Goal: Task Accomplishment & Management: Manage account settings

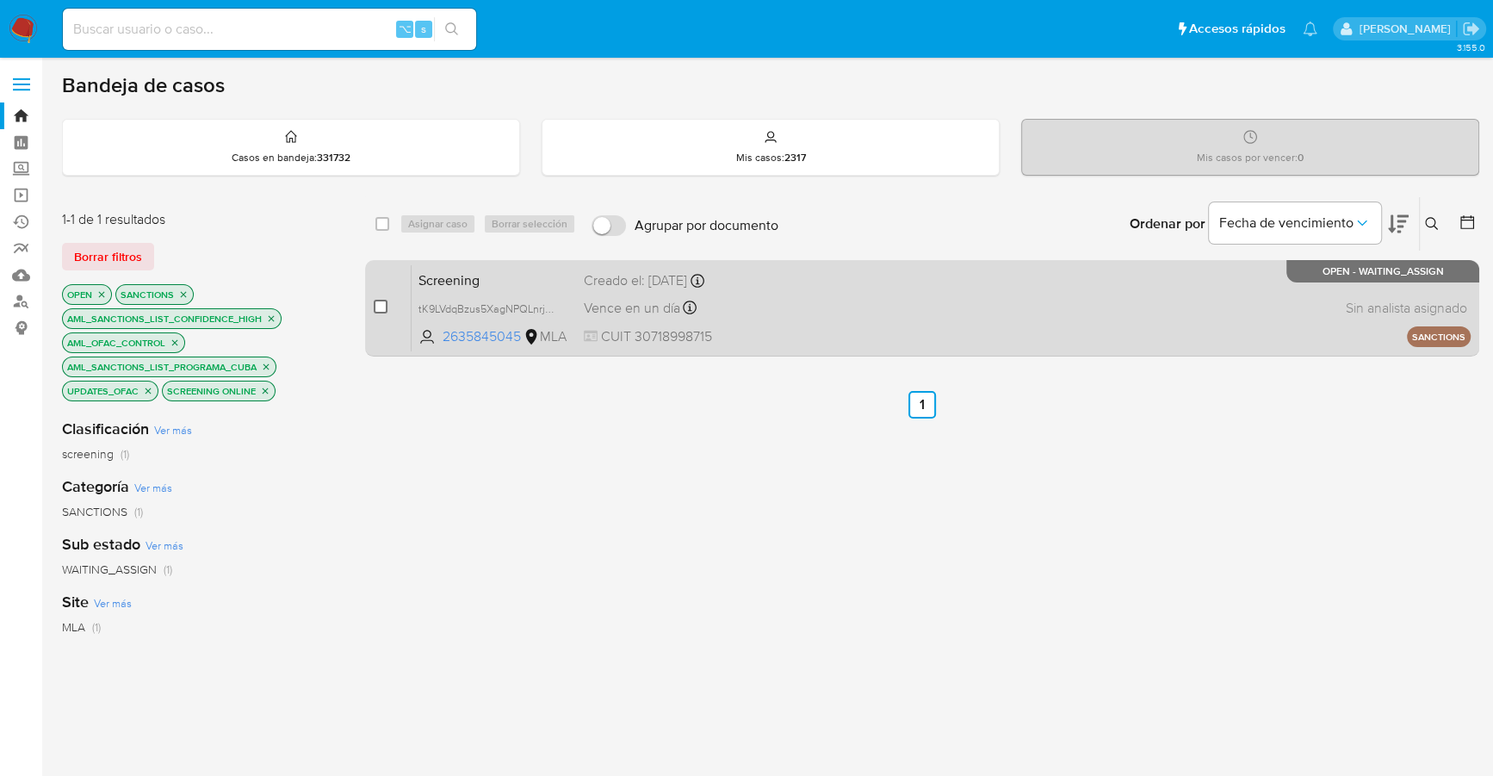
click at [386, 306] on input "checkbox" at bounding box center [381, 307] width 14 height 14
checkbox input "true"
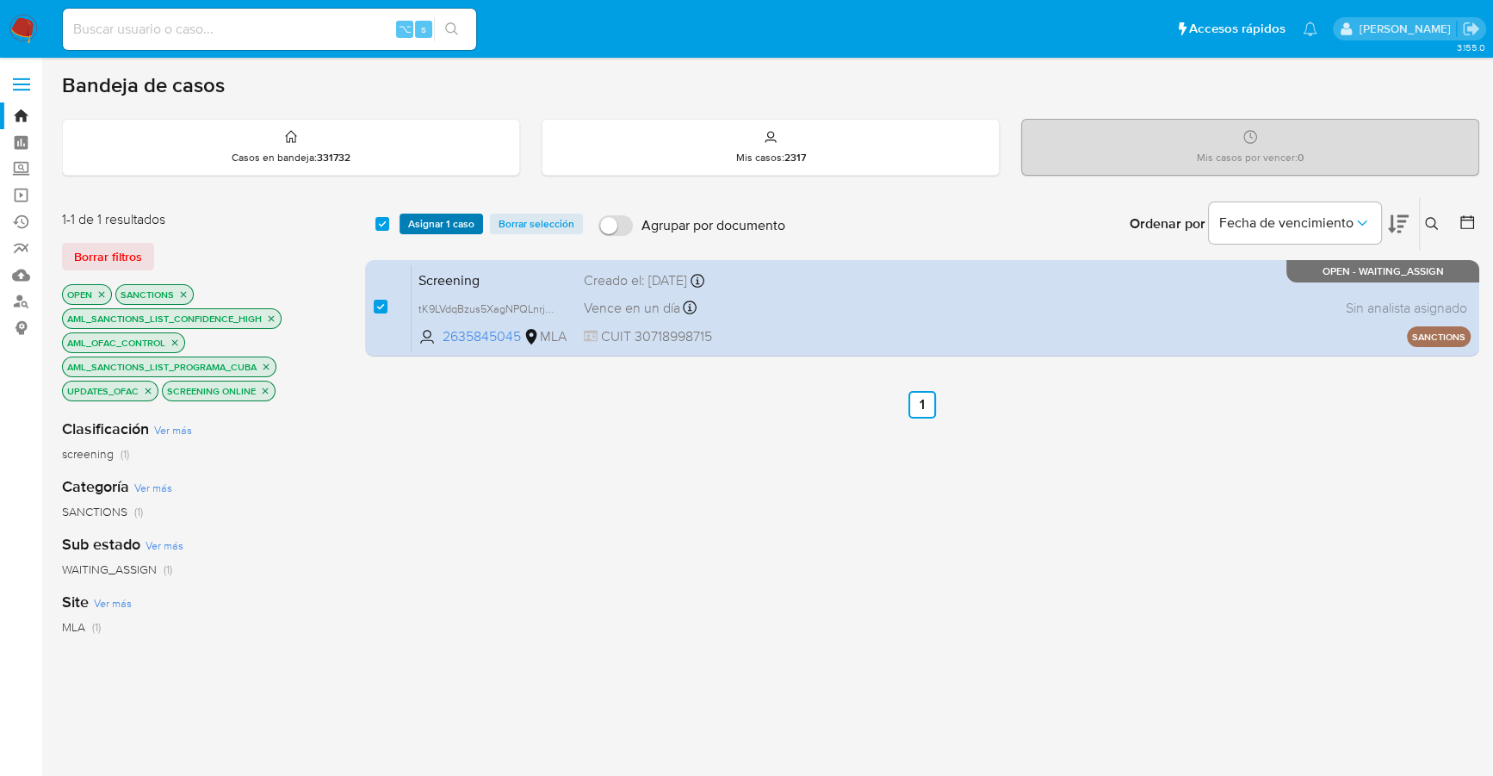
click at [412, 218] on span "Asignar 1 caso" at bounding box center [441, 223] width 66 height 17
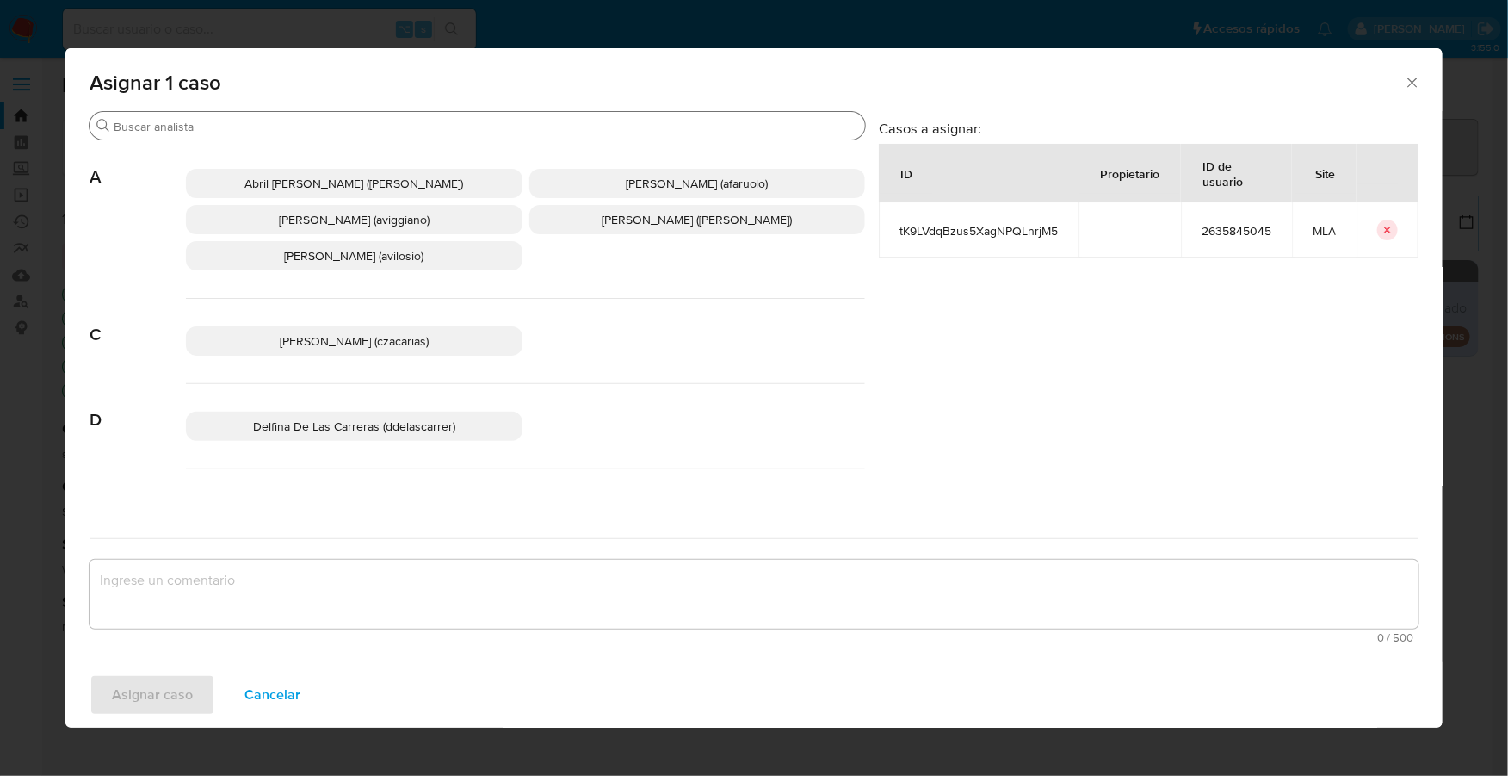
click at [372, 128] on input "Buscar" at bounding box center [486, 126] width 745 height 15
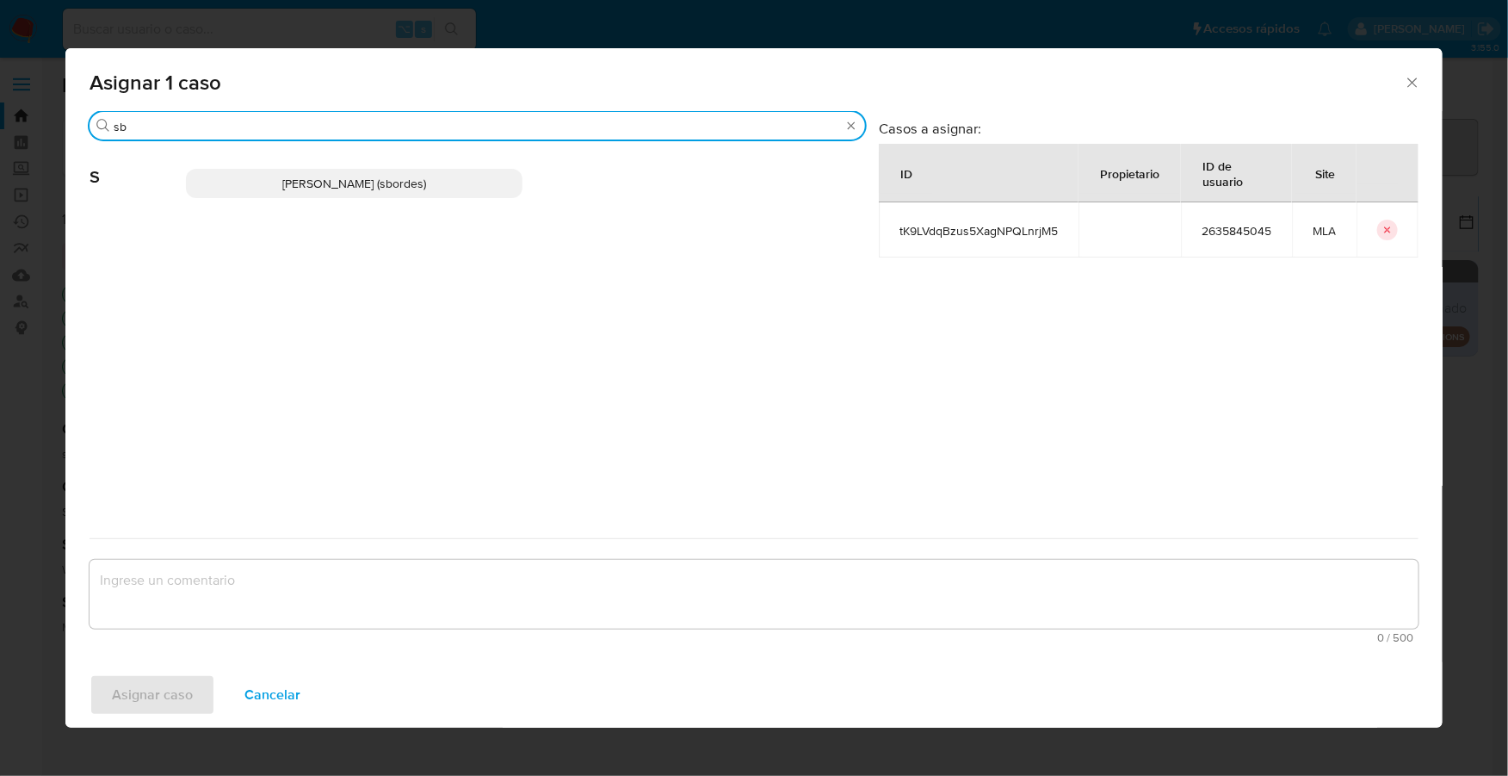
type input "sb"
click at [409, 173] on p "[PERSON_NAME] (sbordes)" at bounding box center [354, 183] width 337 height 29
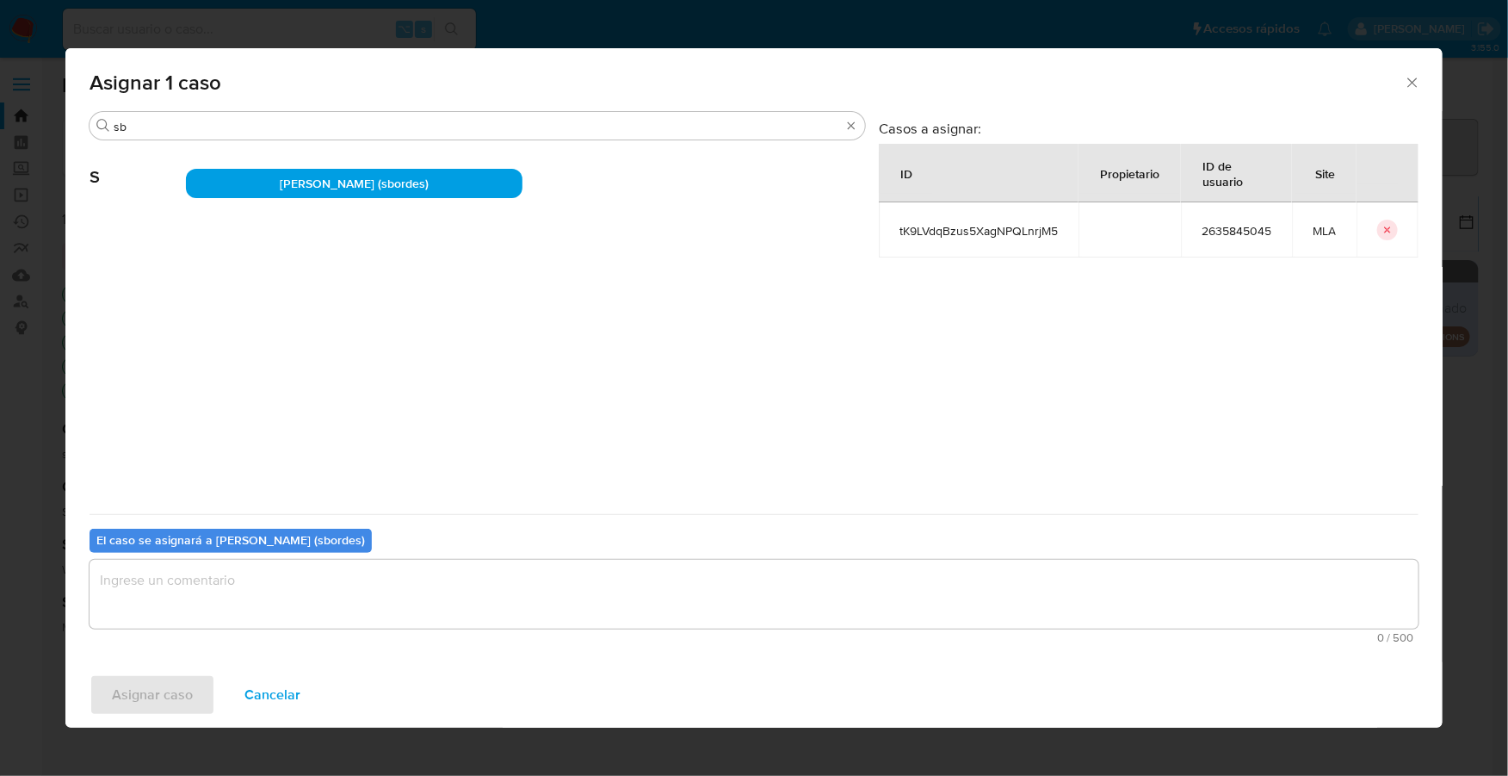
click at [304, 610] on textarea "assign-modal" at bounding box center [754, 594] width 1329 height 69
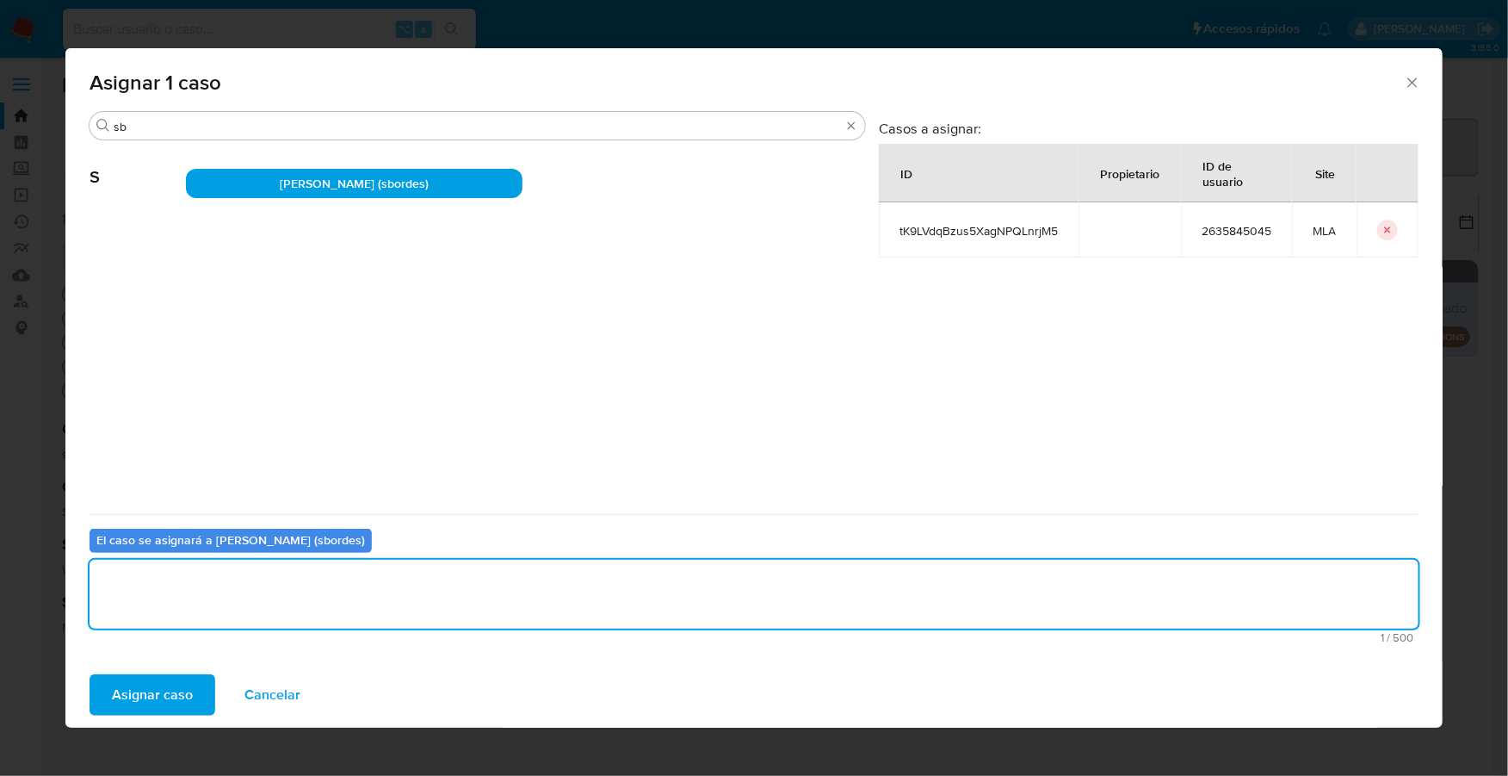
click at [173, 694] on span "Asignar caso" at bounding box center [152, 695] width 81 height 38
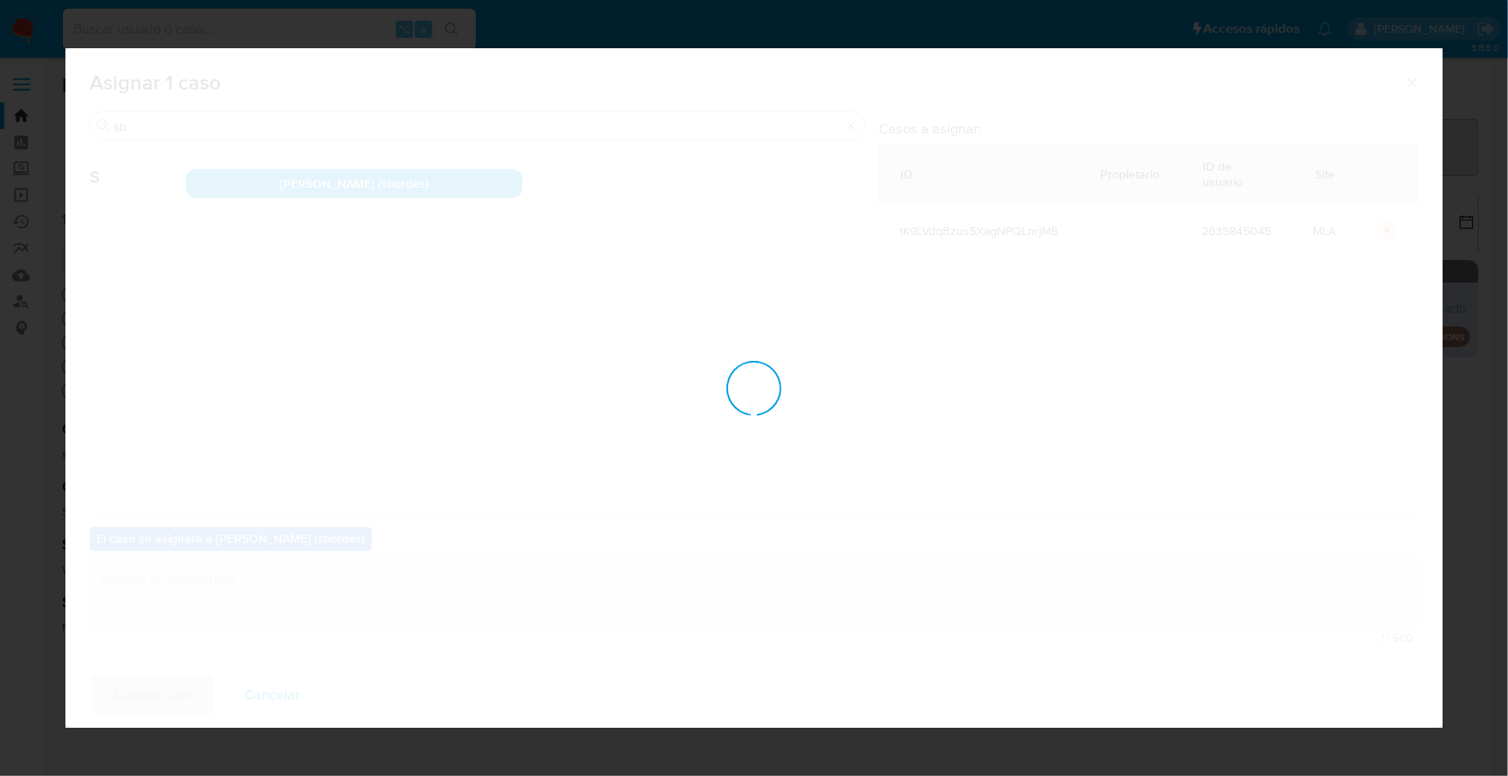
checkbox input "false"
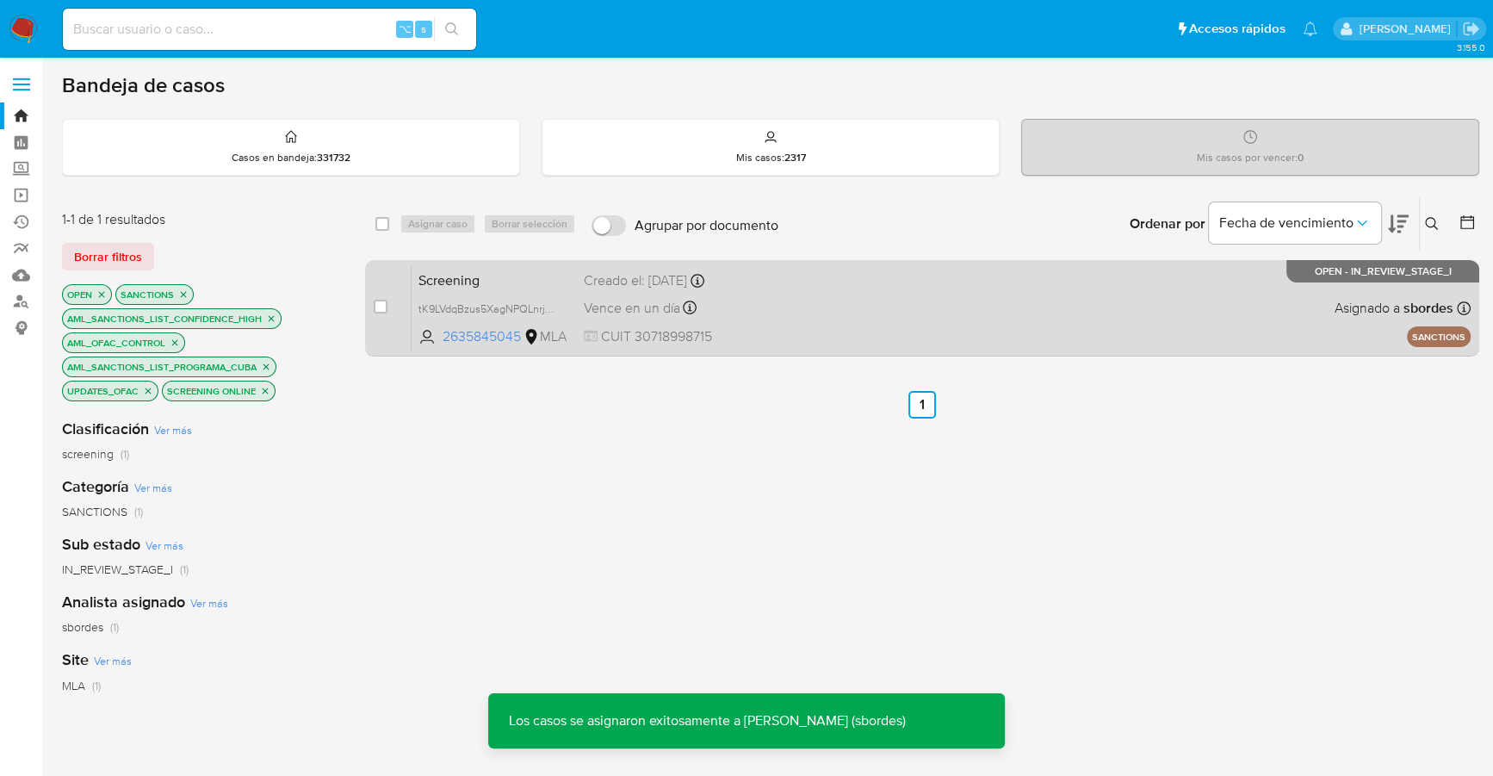
click at [812, 323] on div "Screening tK9LVdqBzus5XagNPQLnrjM5 2635845045 MLA Creado el: [DATE] Creado el: …" at bounding box center [941, 307] width 1059 height 87
